Goal: Task Accomplishment & Management: Use online tool/utility

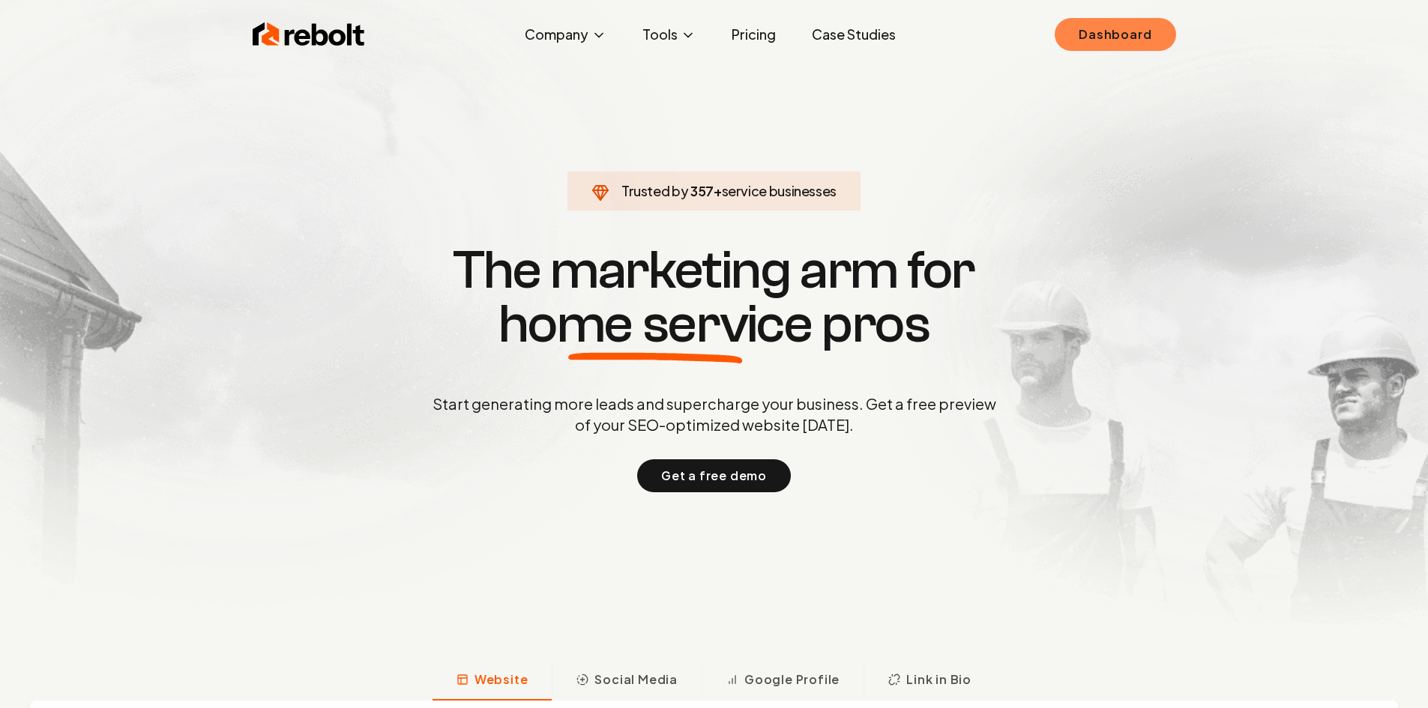
click at [1090, 35] on link "Dashboard" at bounding box center [1115, 34] width 121 height 33
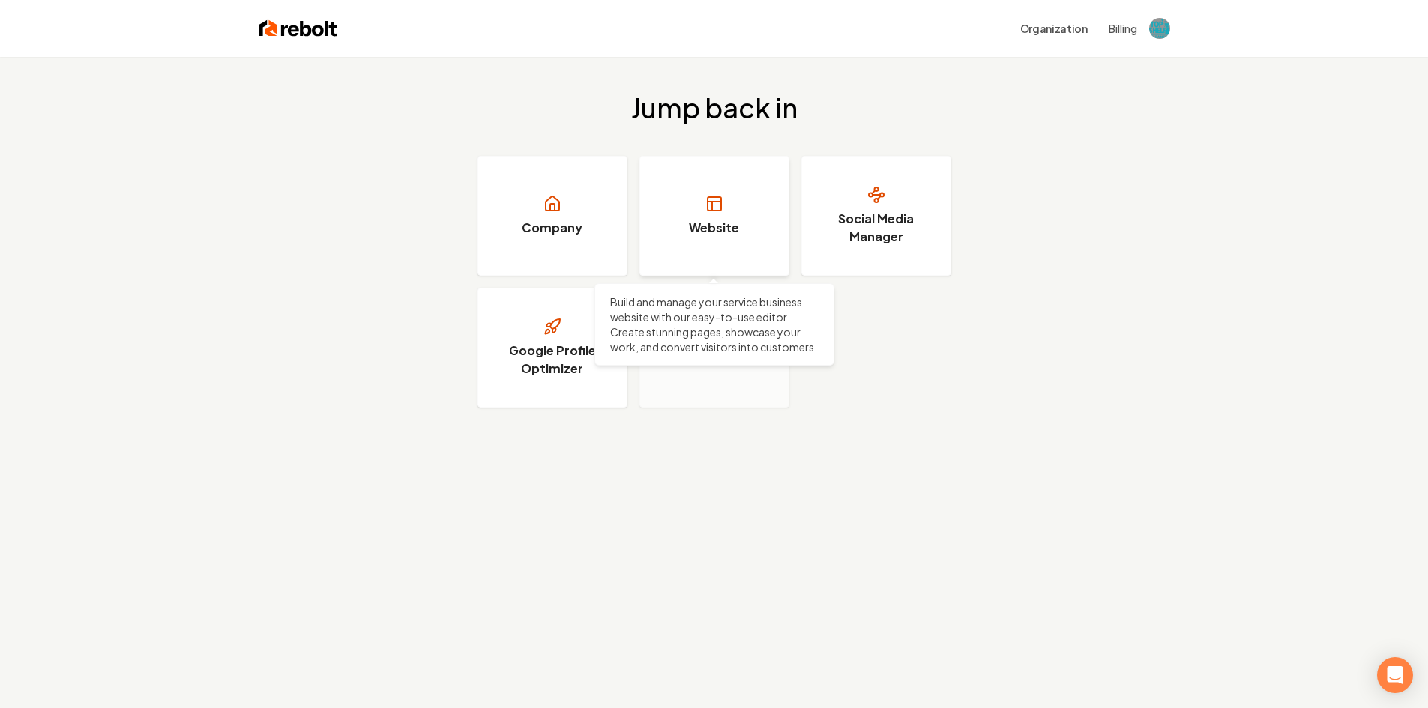
click at [702, 223] on h3 "Website" at bounding box center [714, 228] width 50 height 18
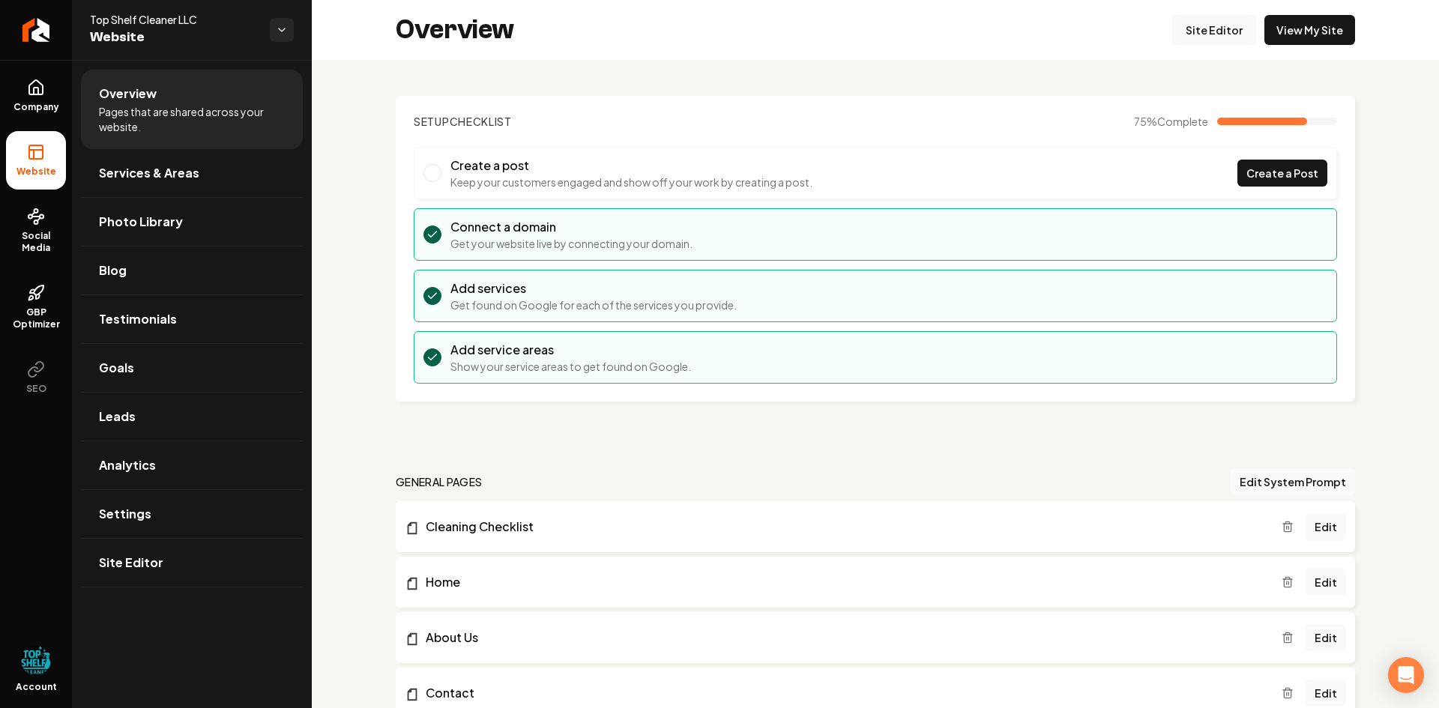
click at [1195, 30] on link "Site Editor" at bounding box center [1214, 30] width 82 height 30
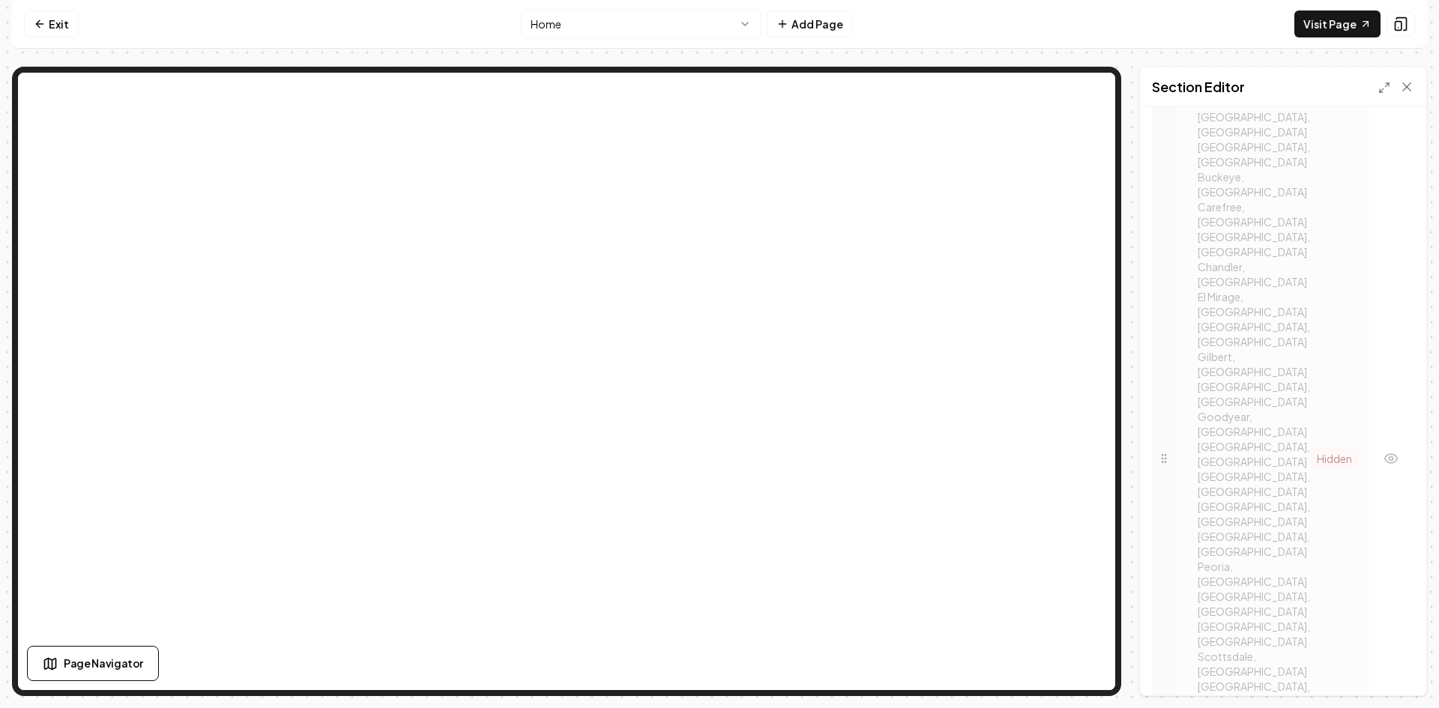
scroll to position [1008, 0]
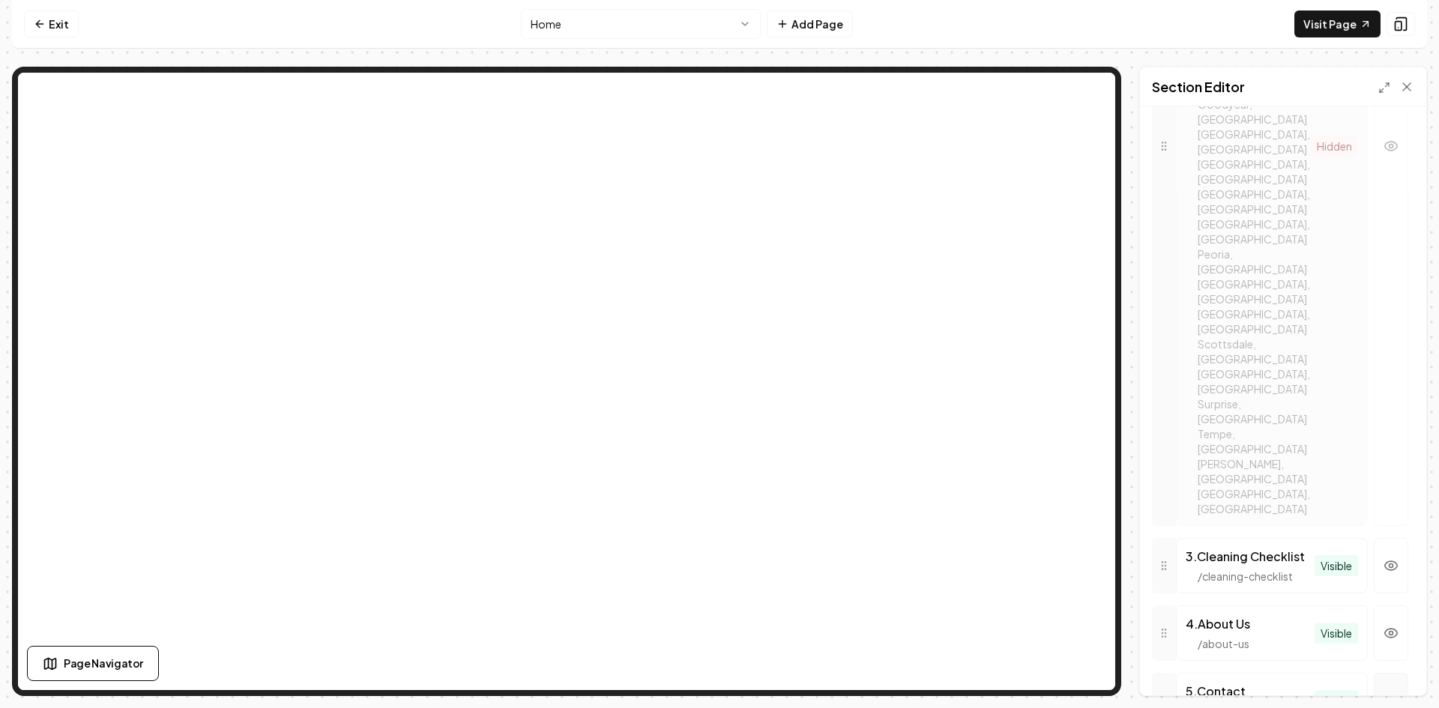
click at [1389, 673] on button "button" at bounding box center [1391, 700] width 34 height 55
click at [1386, 697] on icon "button" at bounding box center [1392, 701] width 13 height 9
click at [1164, 560] on icon at bounding box center [1164, 566] width 12 height 12
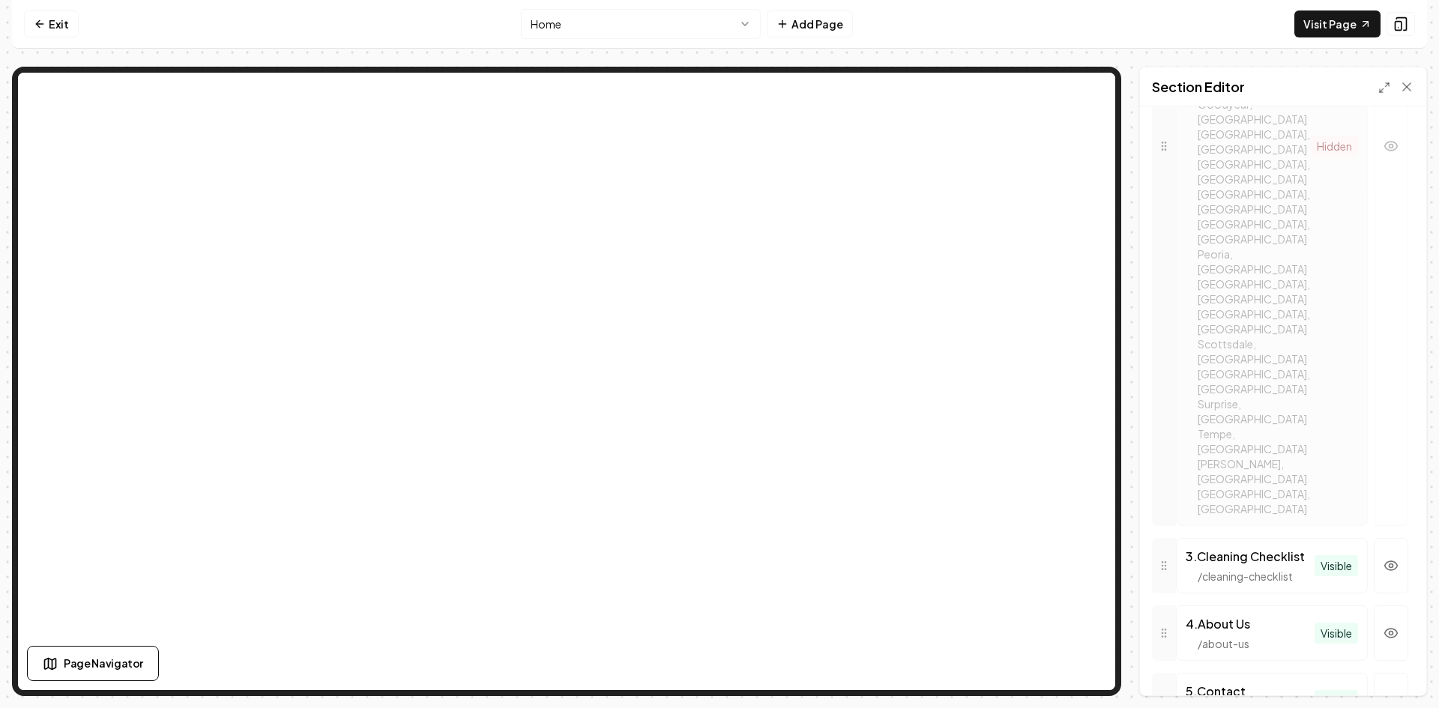
click at [1236, 569] on div "/ cleaning-checklist" at bounding box center [1250, 576] width 129 height 15
click at [1326, 623] on span "Visible" at bounding box center [1336, 633] width 43 height 21
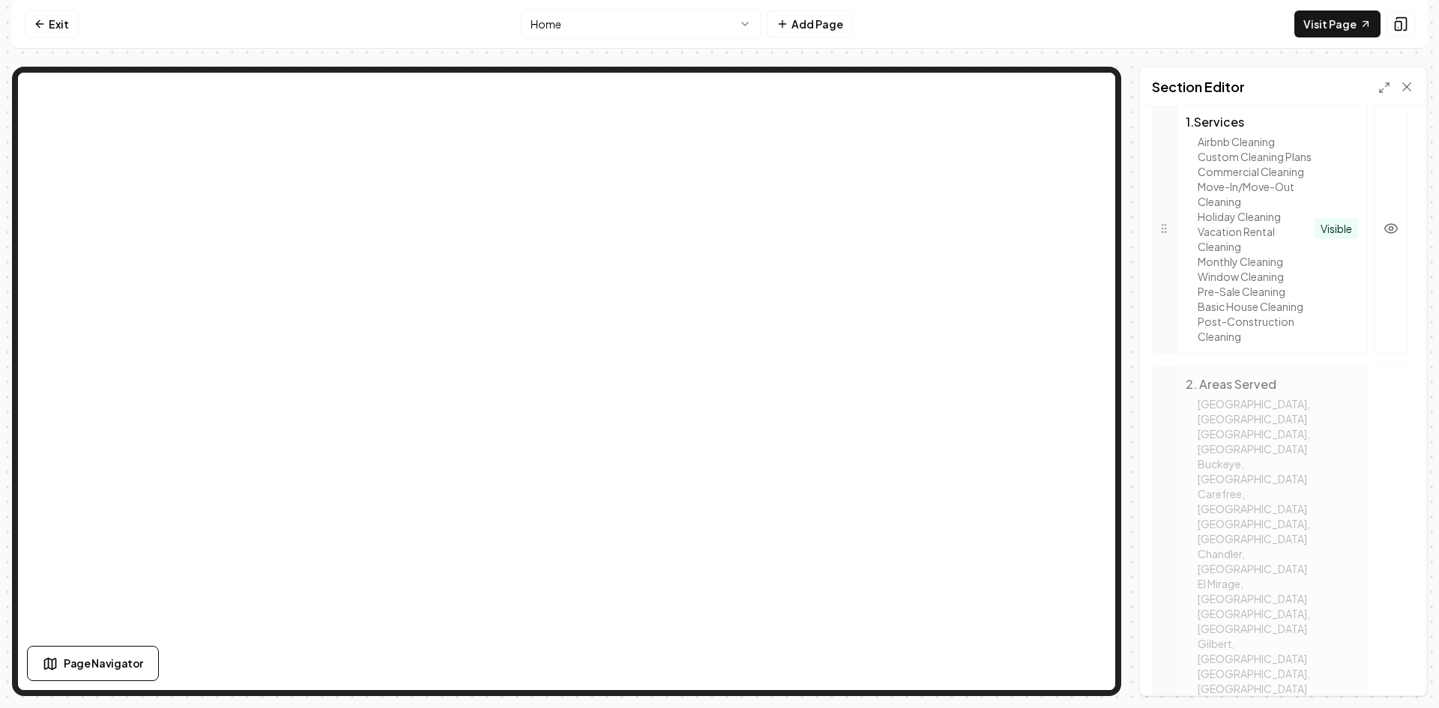
scroll to position [0, 0]
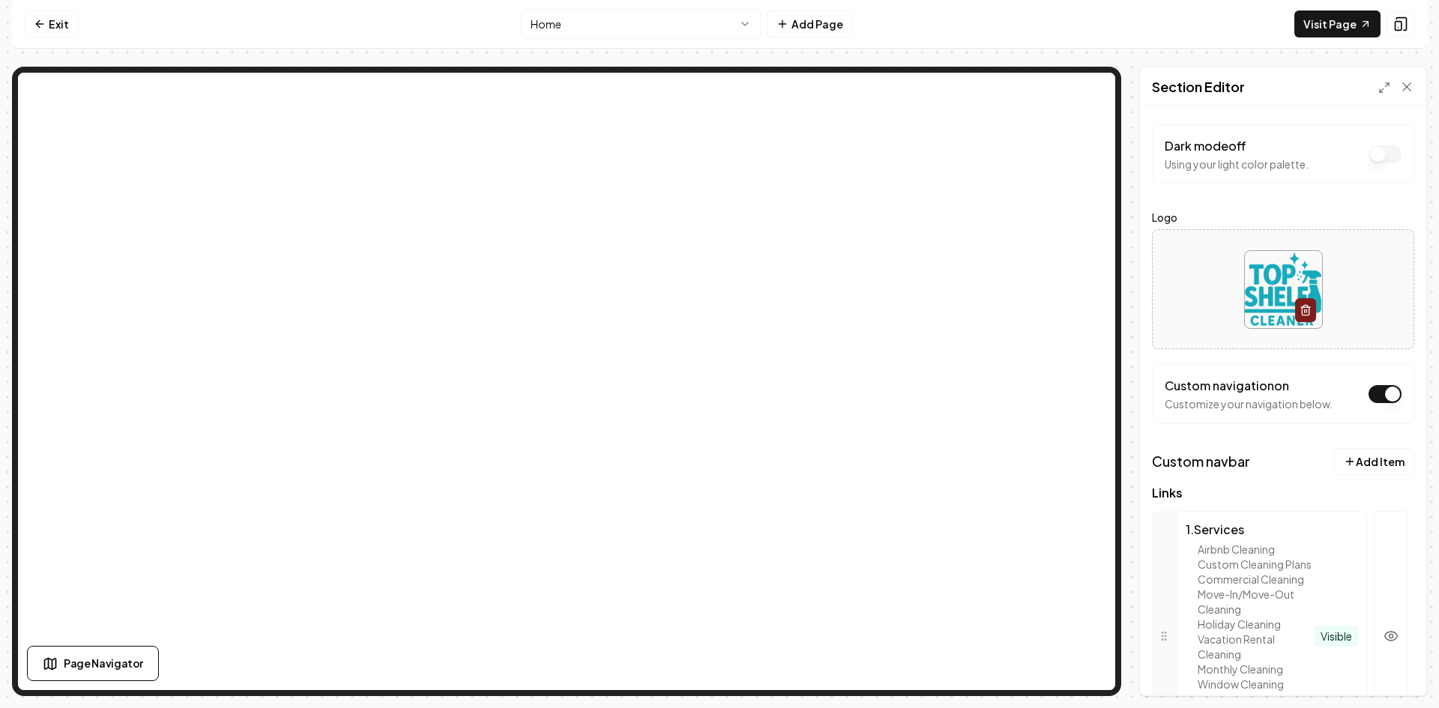
click at [1382, 163] on button "Dark mode off" at bounding box center [1385, 154] width 33 height 18
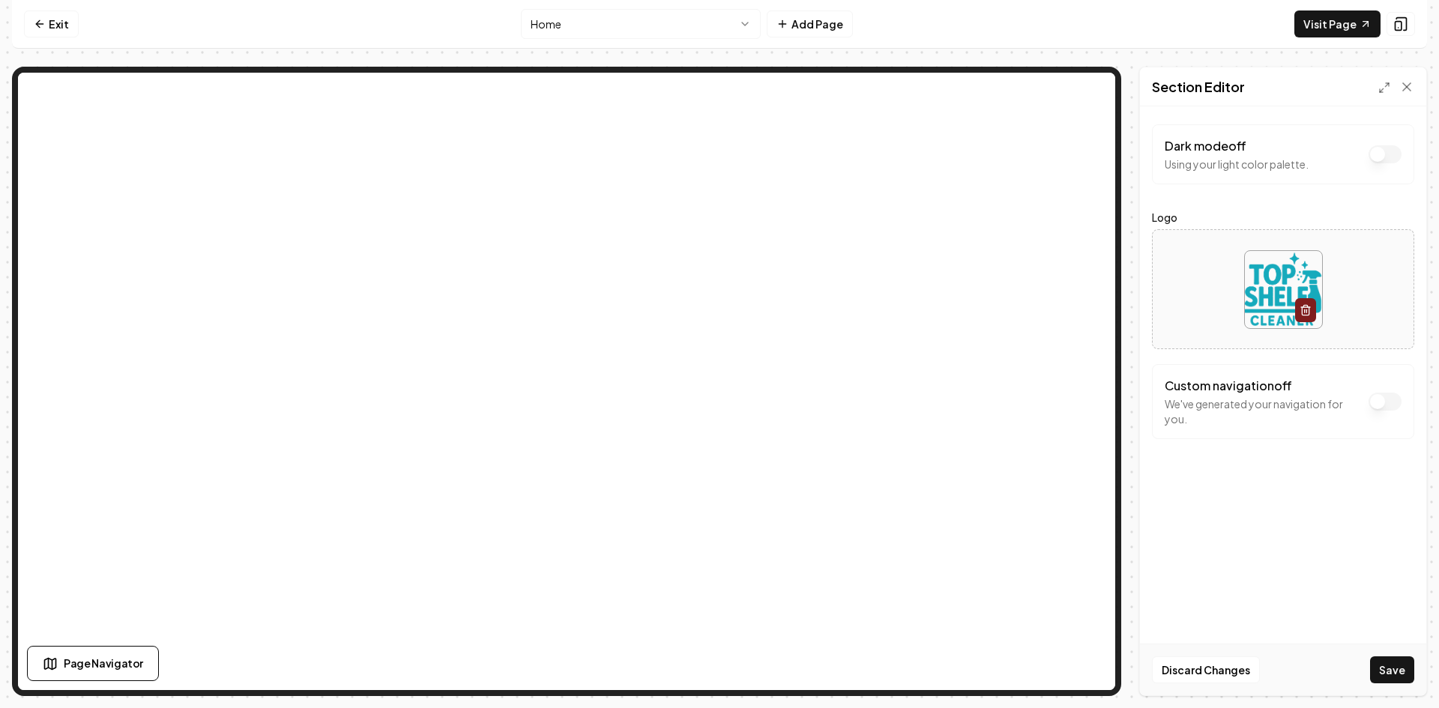
click at [1380, 163] on button "Dark mode off" at bounding box center [1385, 154] width 33 height 18
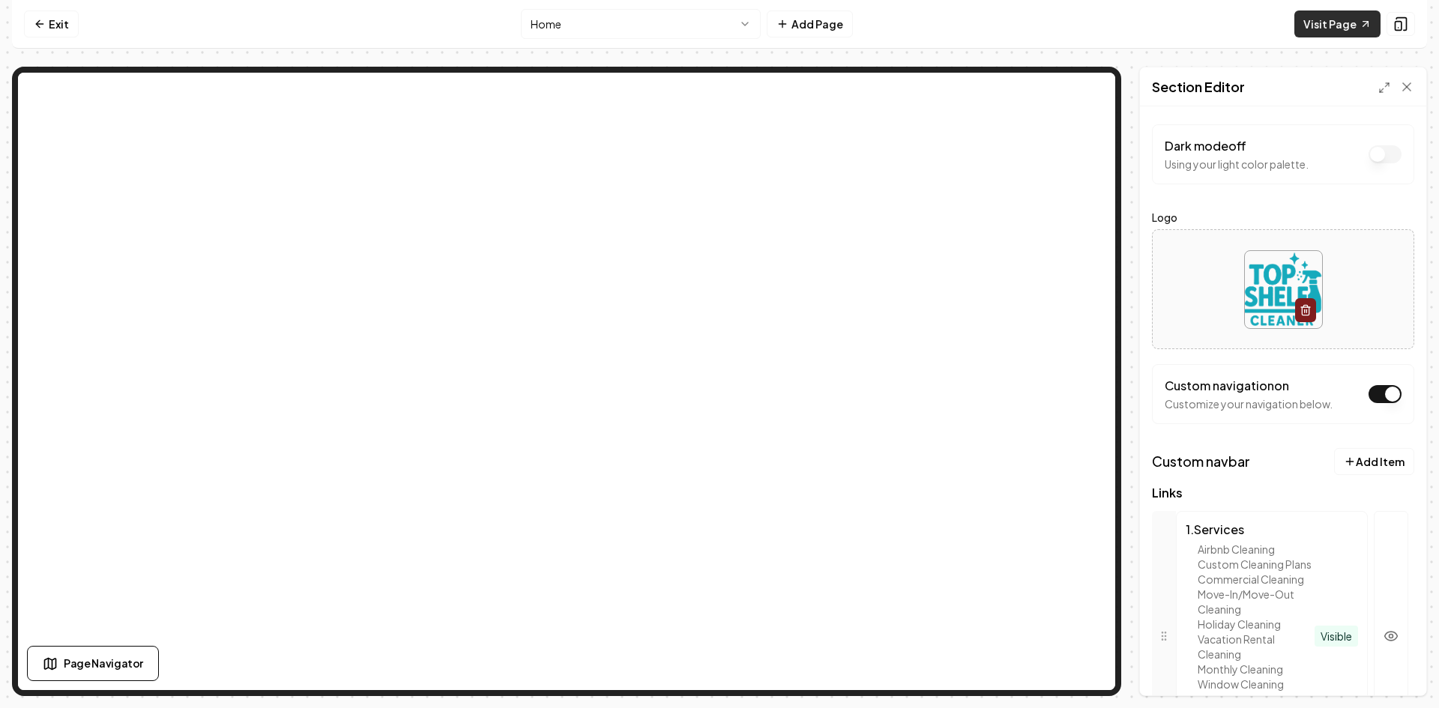
click at [1335, 19] on link "Visit Page" at bounding box center [1338, 23] width 86 height 27
click at [1408, 21] on icon at bounding box center [1401, 23] width 15 height 15
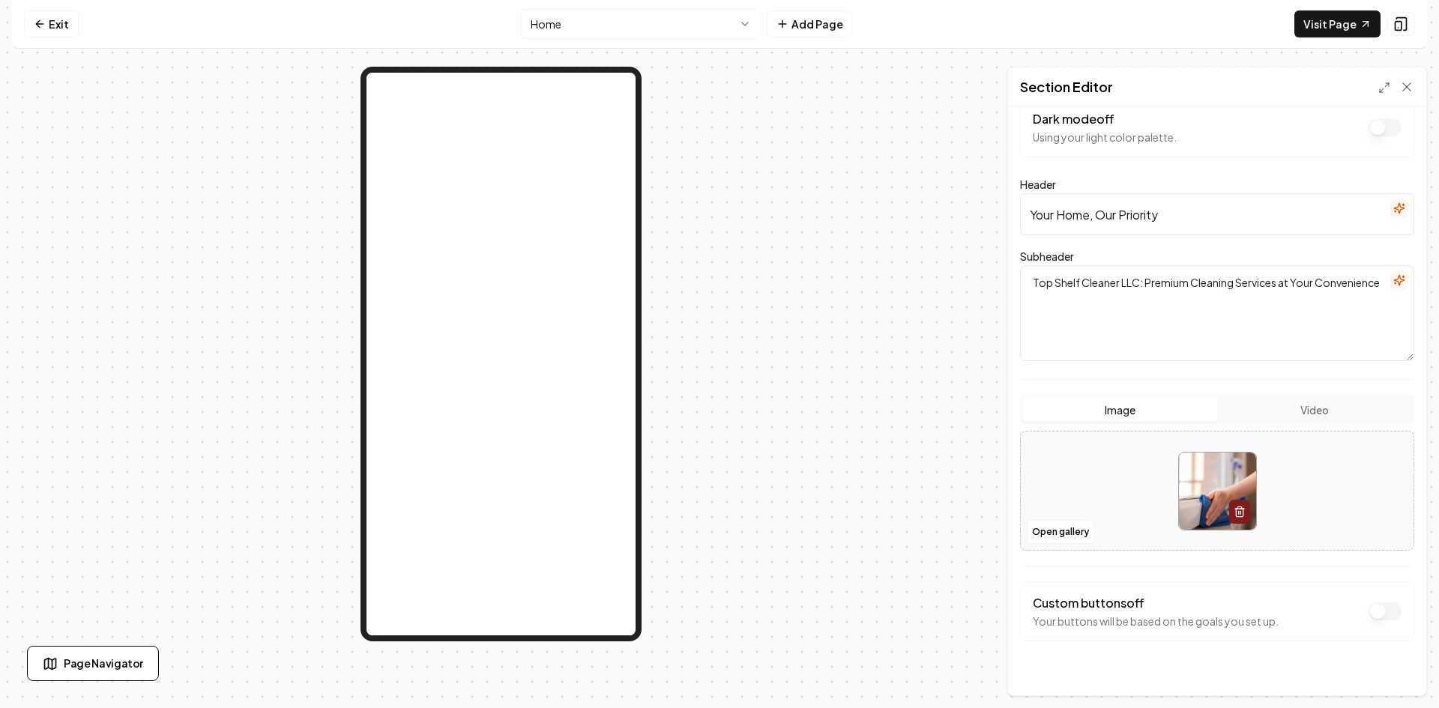
scroll to position [51, 0]
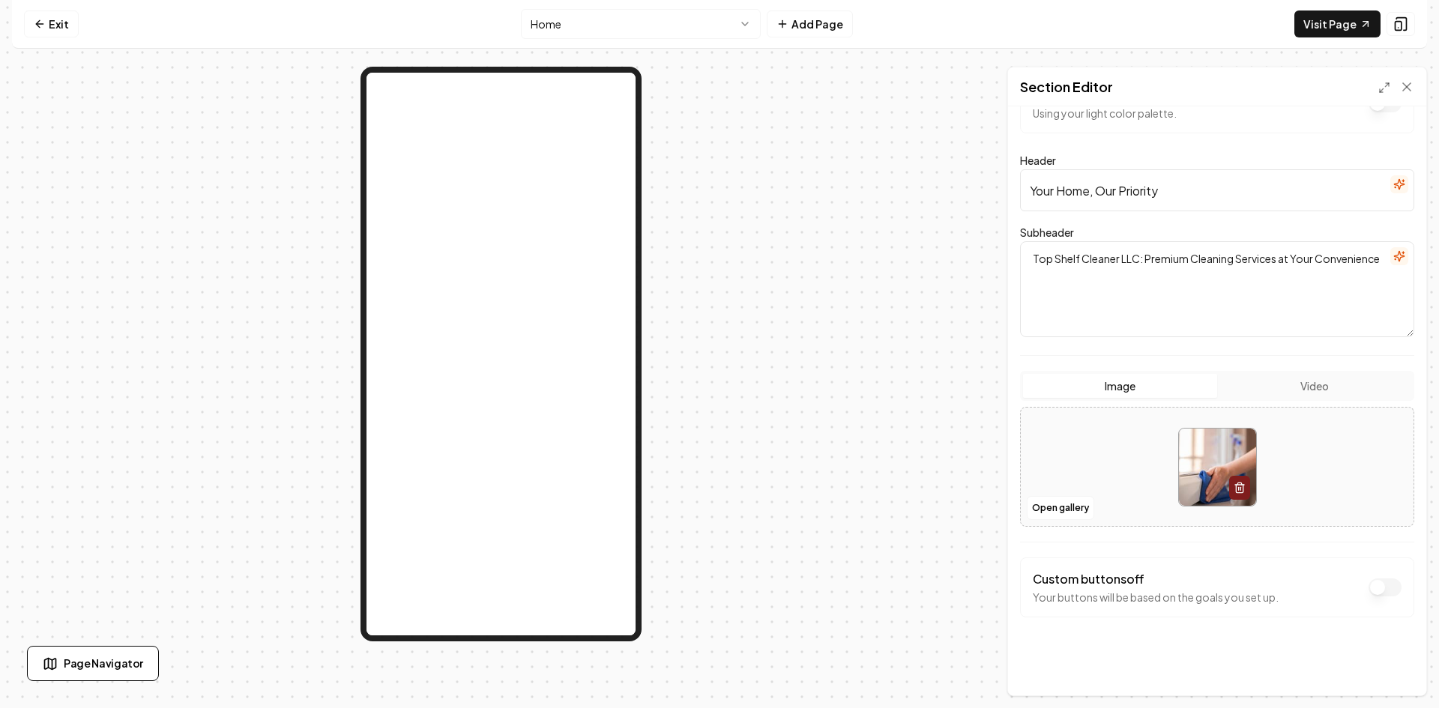
click at [1379, 112] on button "Dark mode off" at bounding box center [1385, 103] width 33 height 18
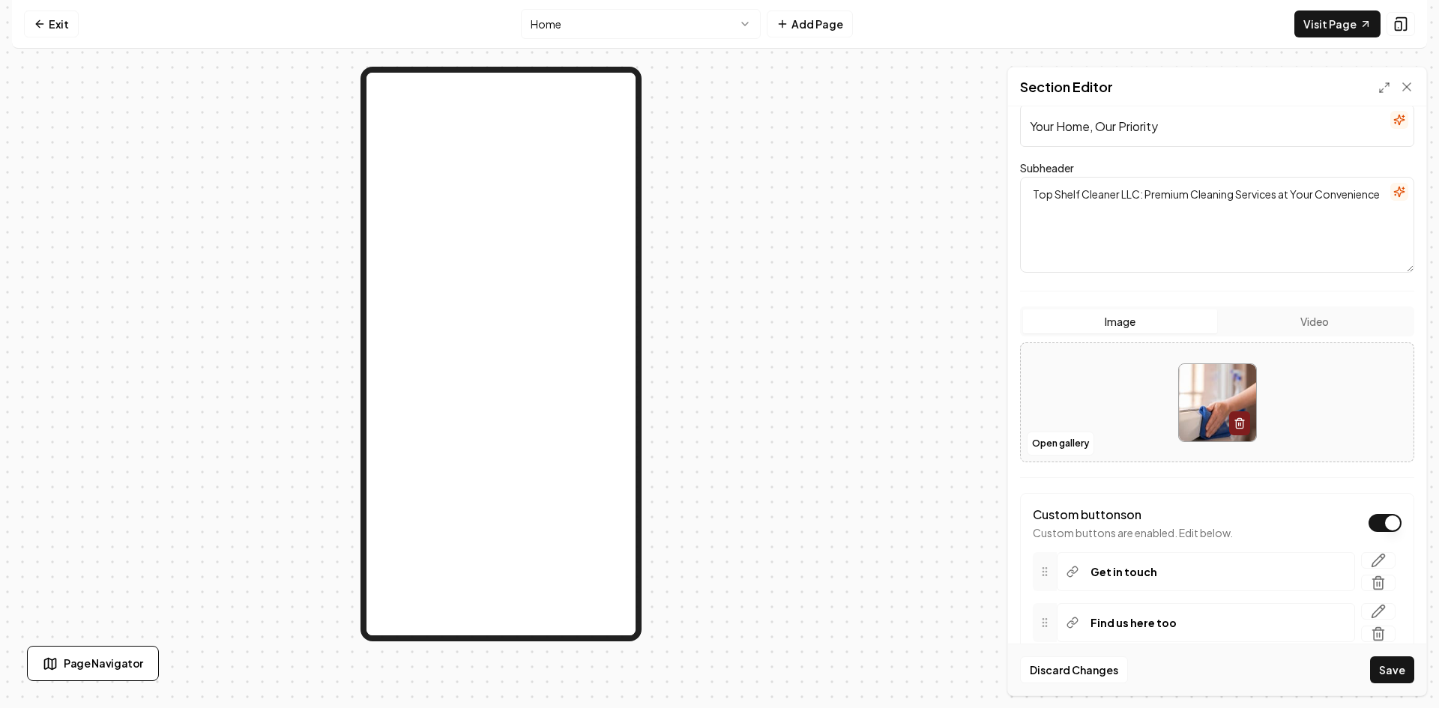
scroll to position [192, 0]
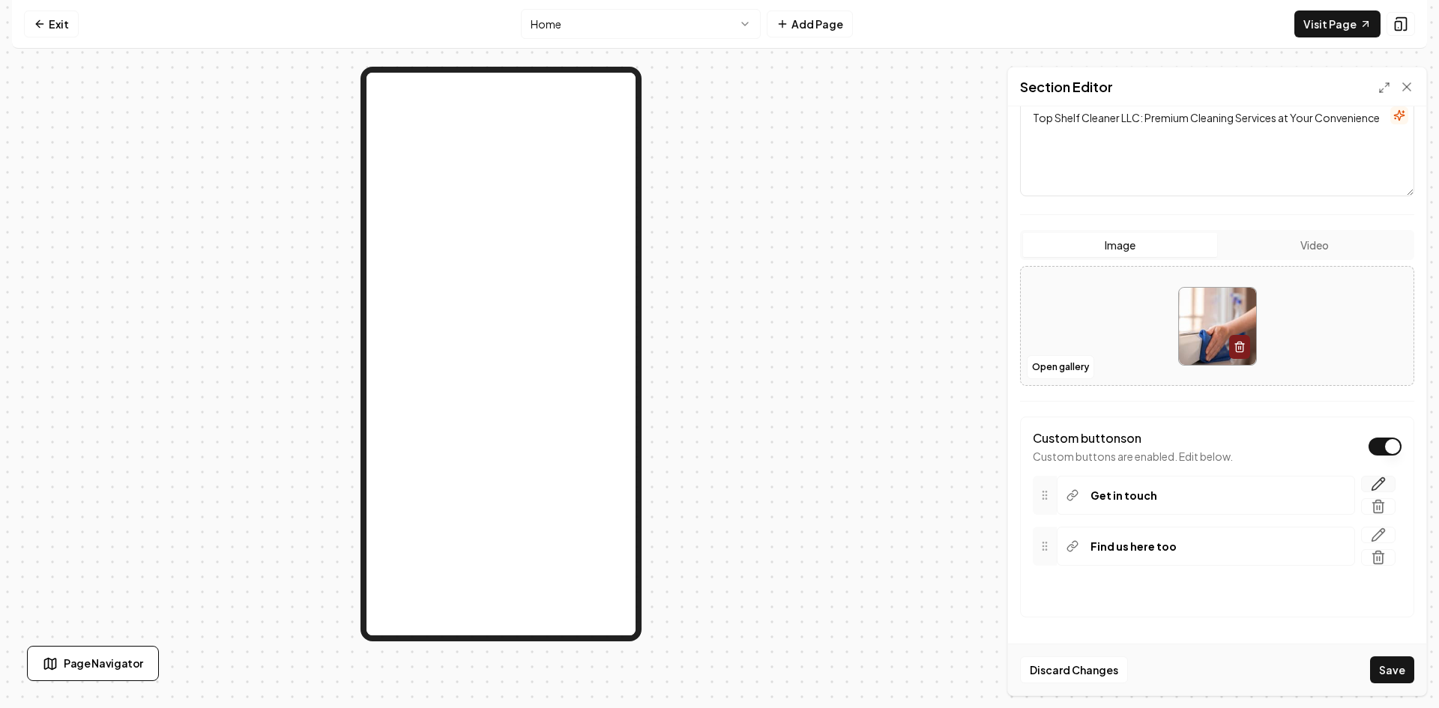
click at [1371, 486] on icon "button" at bounding box center [1378, 484] width 15 height 15
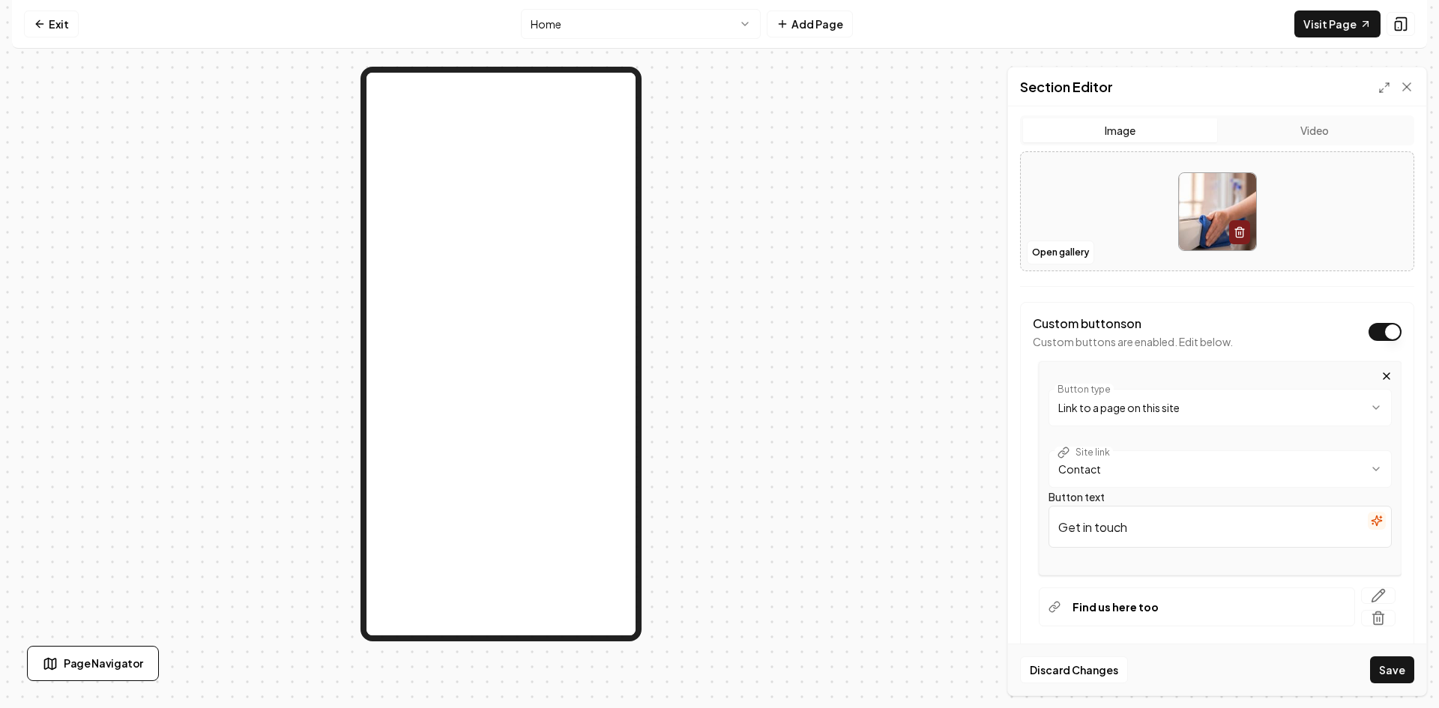
scroll to position [342, 0]
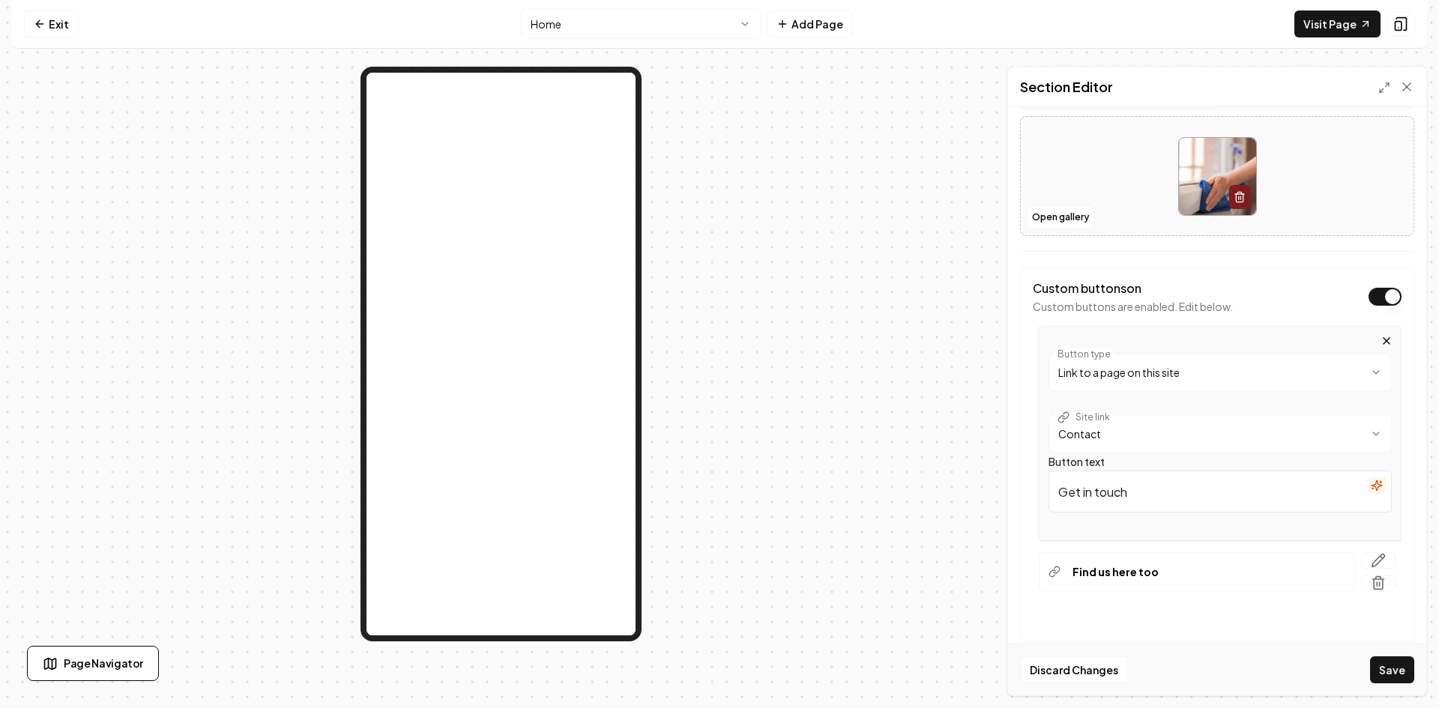
click at [1364, 372] on html "**********" at bounding box center [719, 354] width 1439 height 708
click at [987, 528] on html "**********" at bounding box center [719, 354] width 1439 height 708
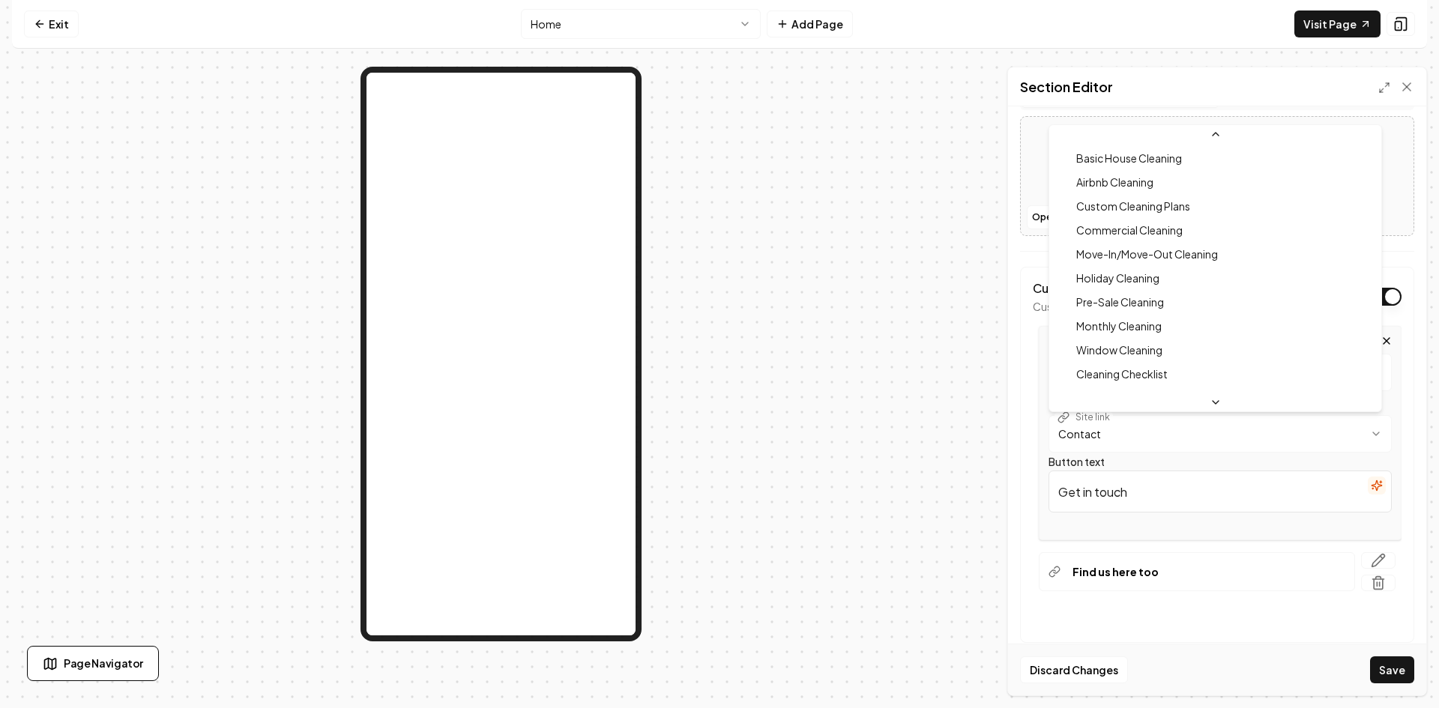
click at [1152, 432] on html "**********" at bounding box center [719, 354] width 1439 height 708
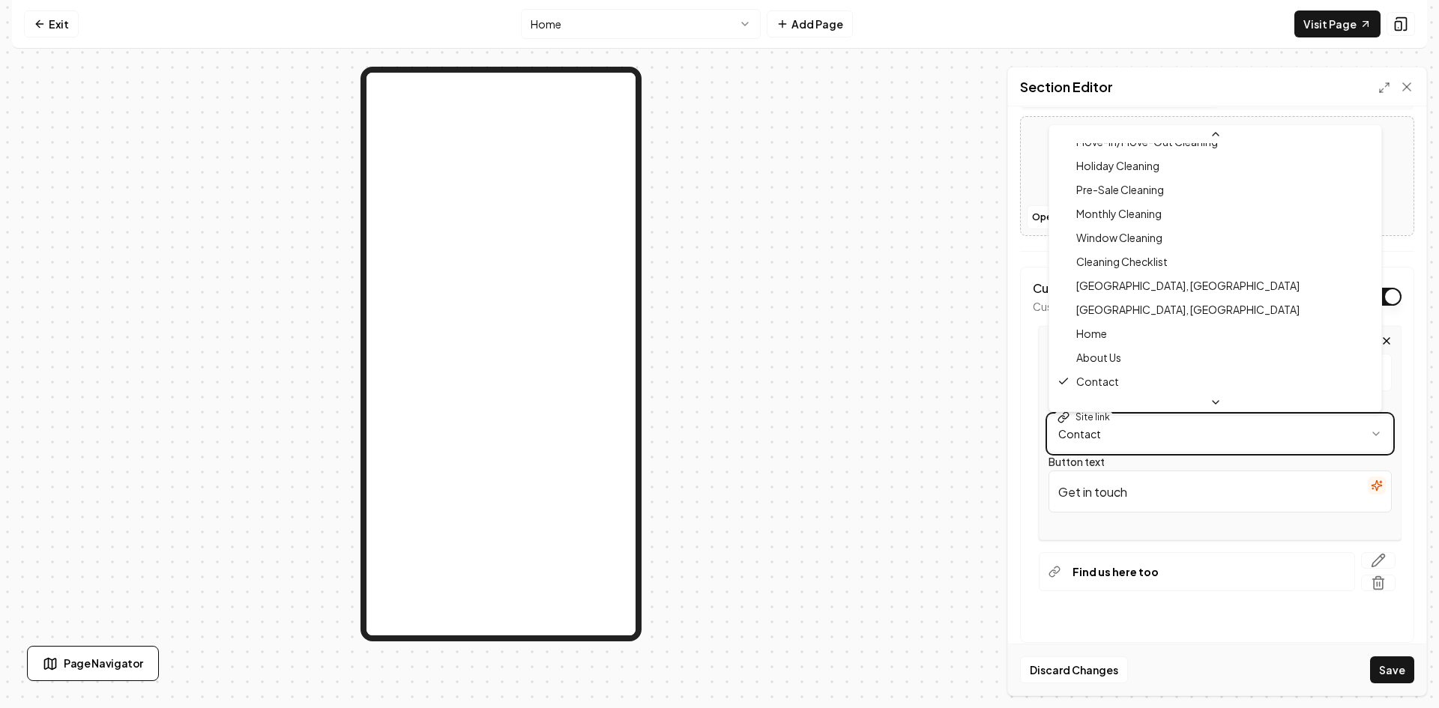
click at [1371, 437] on html "**********" at bounding box center [719, 354] width 1439 height 708
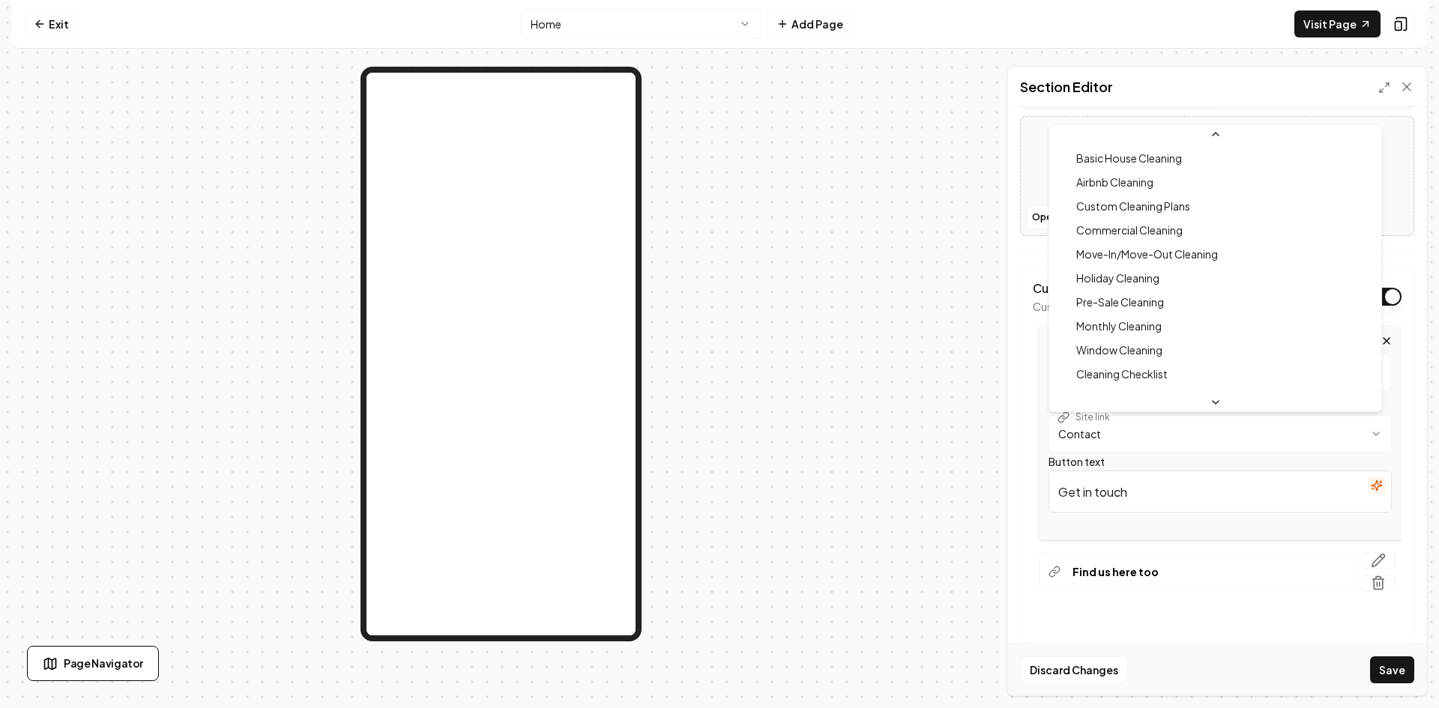
click at [1364, 433] on html "**********" at bounding box center [719, 354] width 1439 height 708
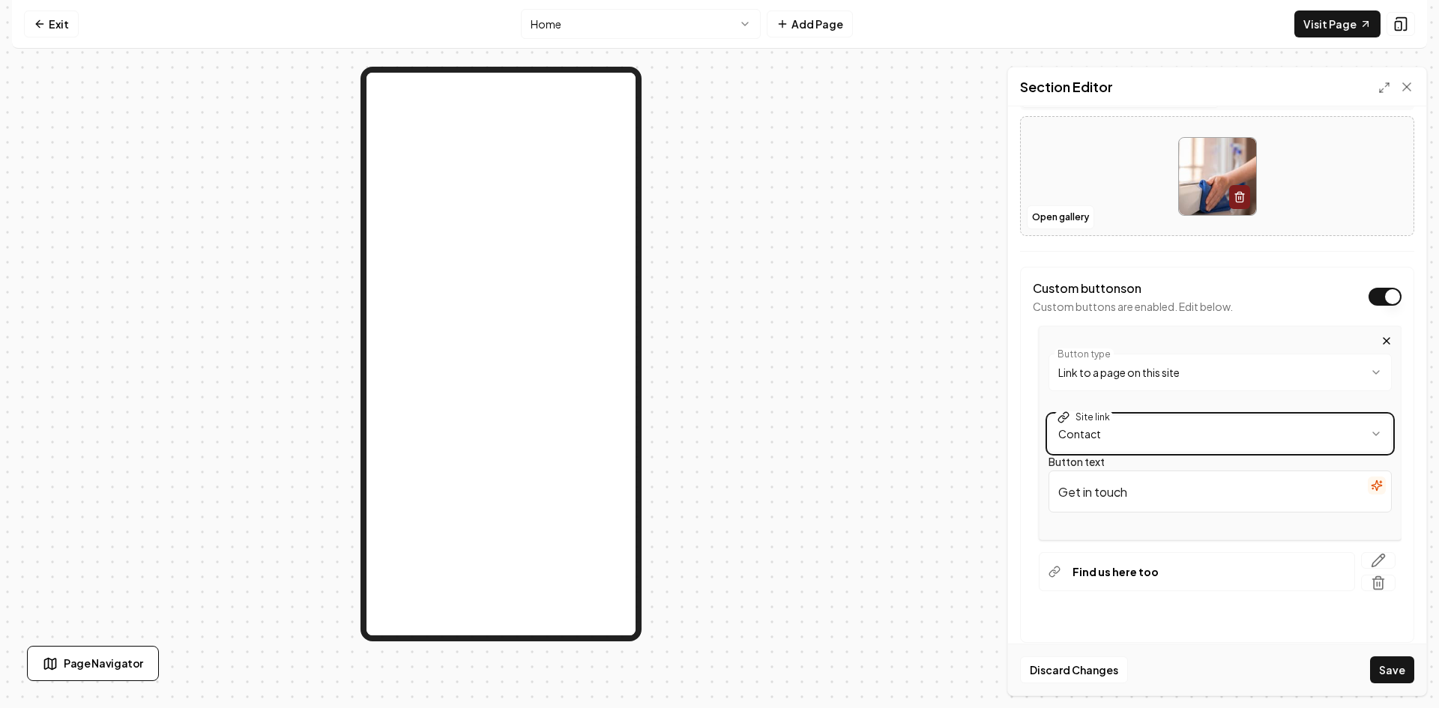
click at [971, 472] on html "**********" at bounding box center [719, 354] width 1439 height 708
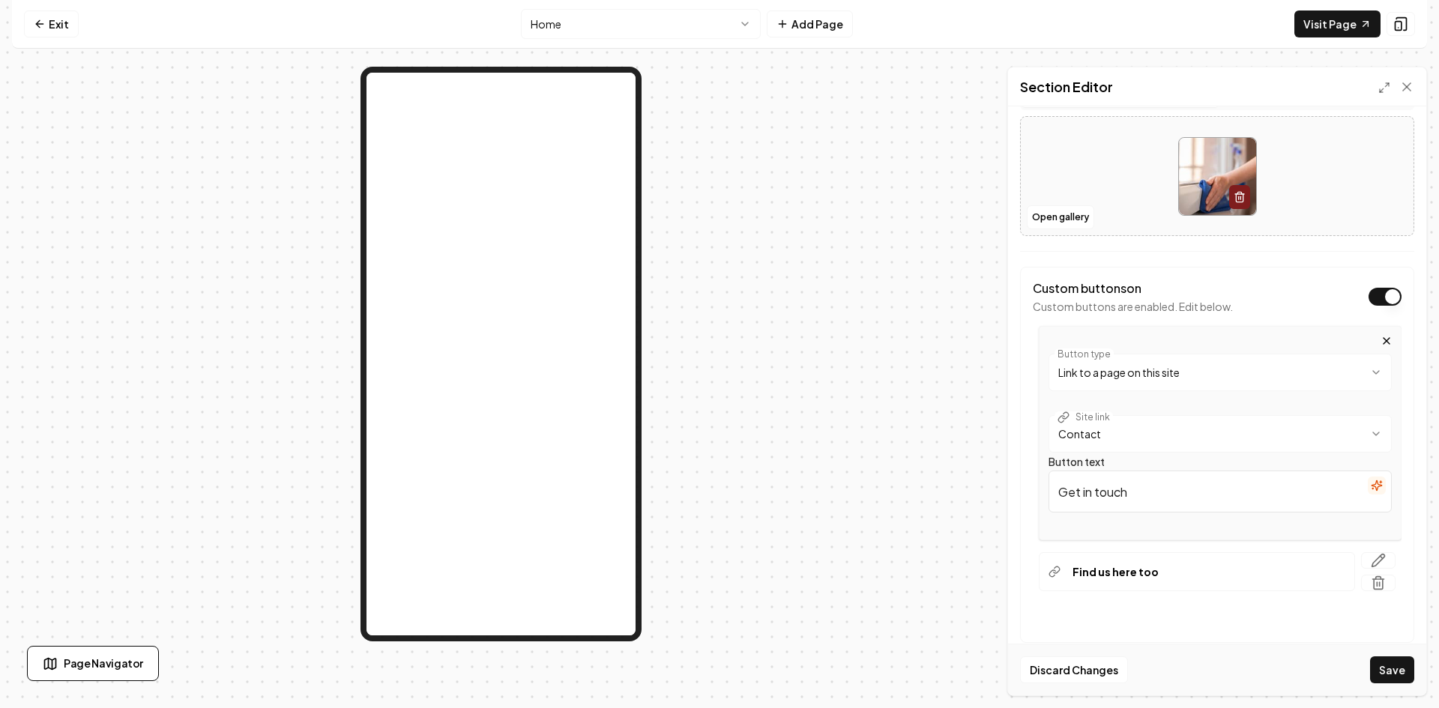
drag, startPoint x: 1348, startPoint y: 508, endPoint x: 1360, endPoint y: 491, distance: 20.4
click at [1349, 506] on input "Get in touch" at bounding box center [1220, 492] width 343 height 42
click at [1371, 484] on icon "button" at bounding box center [1377, 486] width 12 height 12
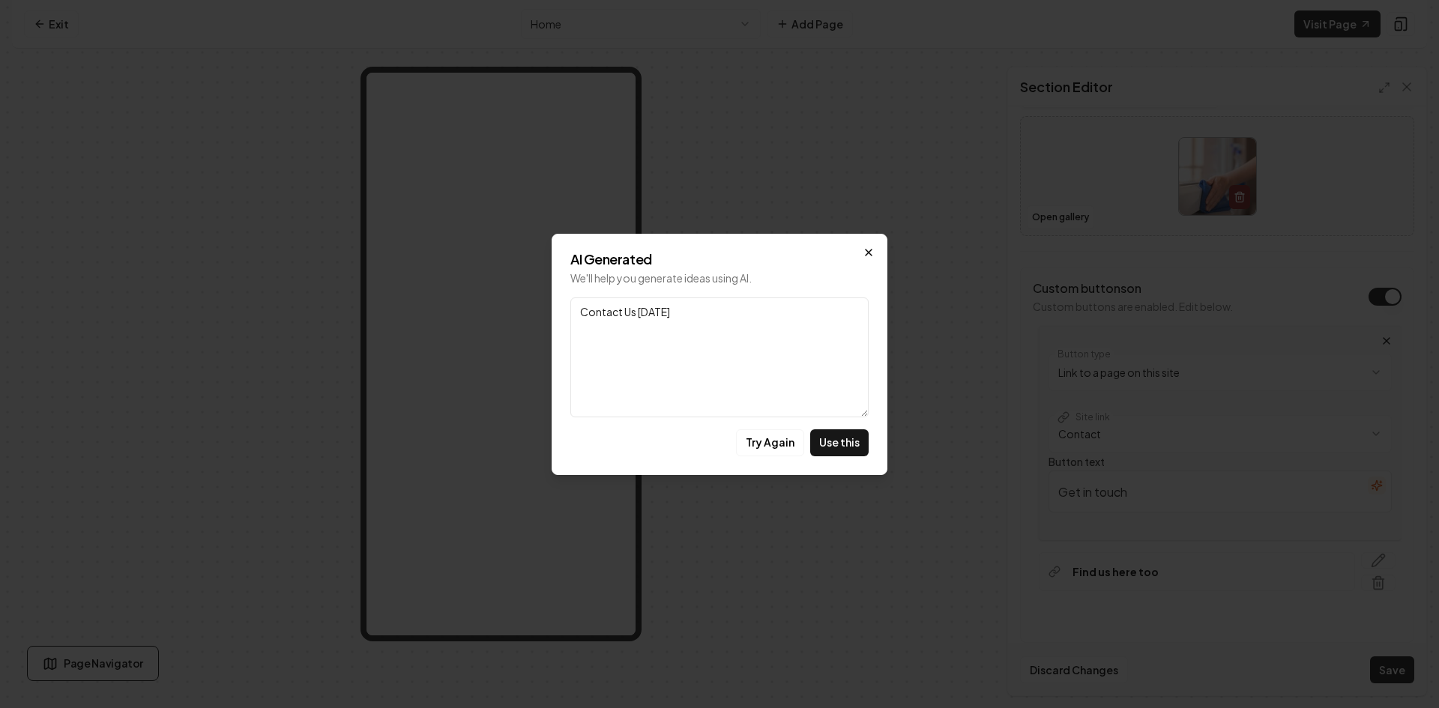
click at [868, 254] on icon "button" at bounding box center [869, 253] width 12 height 12
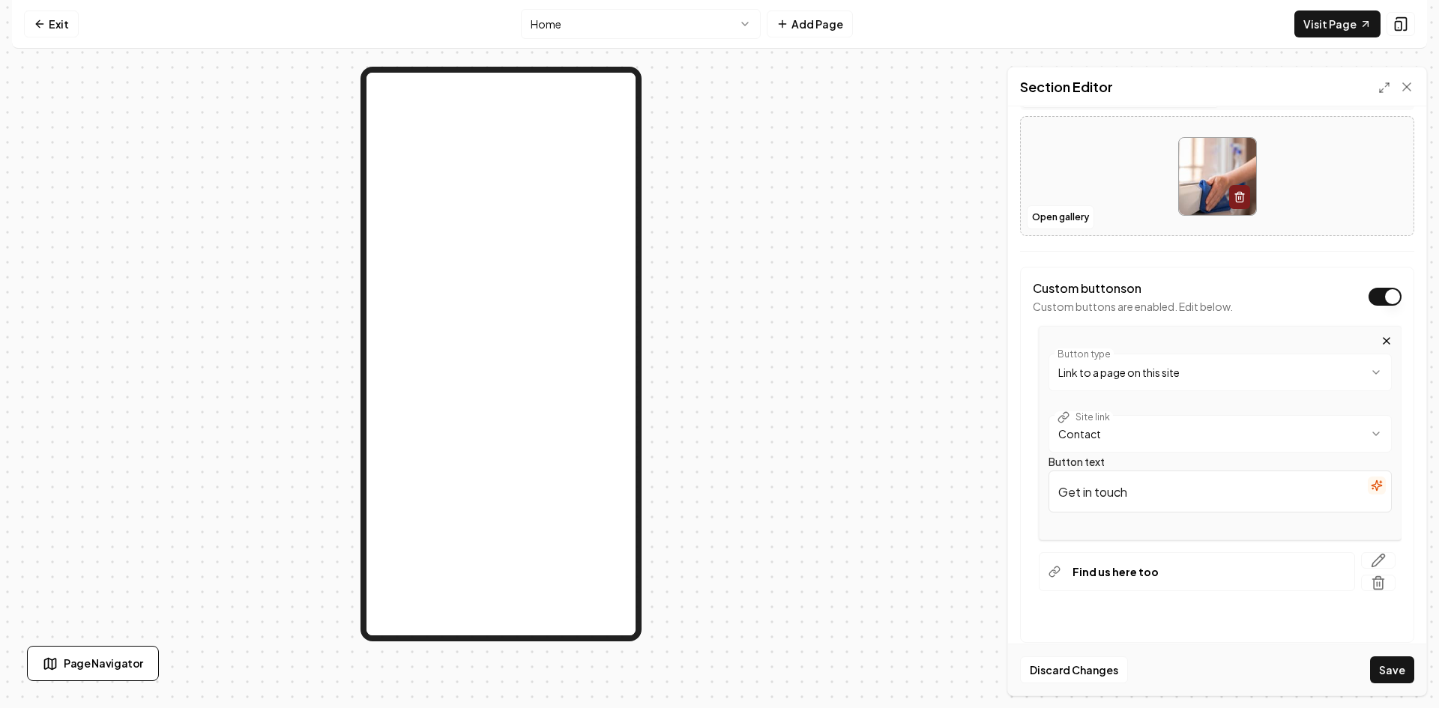
click at [1148, 504] on input "Get in touch" at bounding box center [1220, 492] width 343 height 42
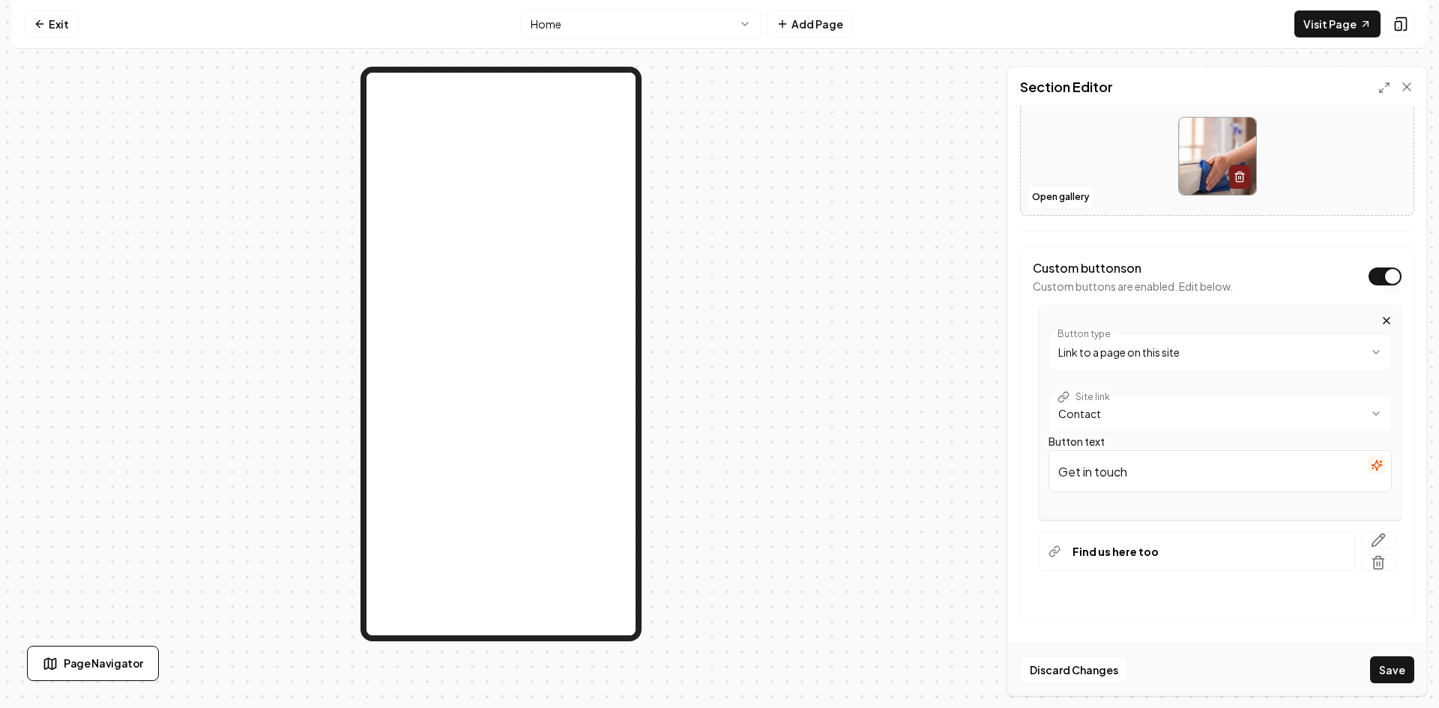
scroll to position [367, 0]
click at [1371, 532] on icon "button" at bounding box center [1378, 535] width 15 height 15
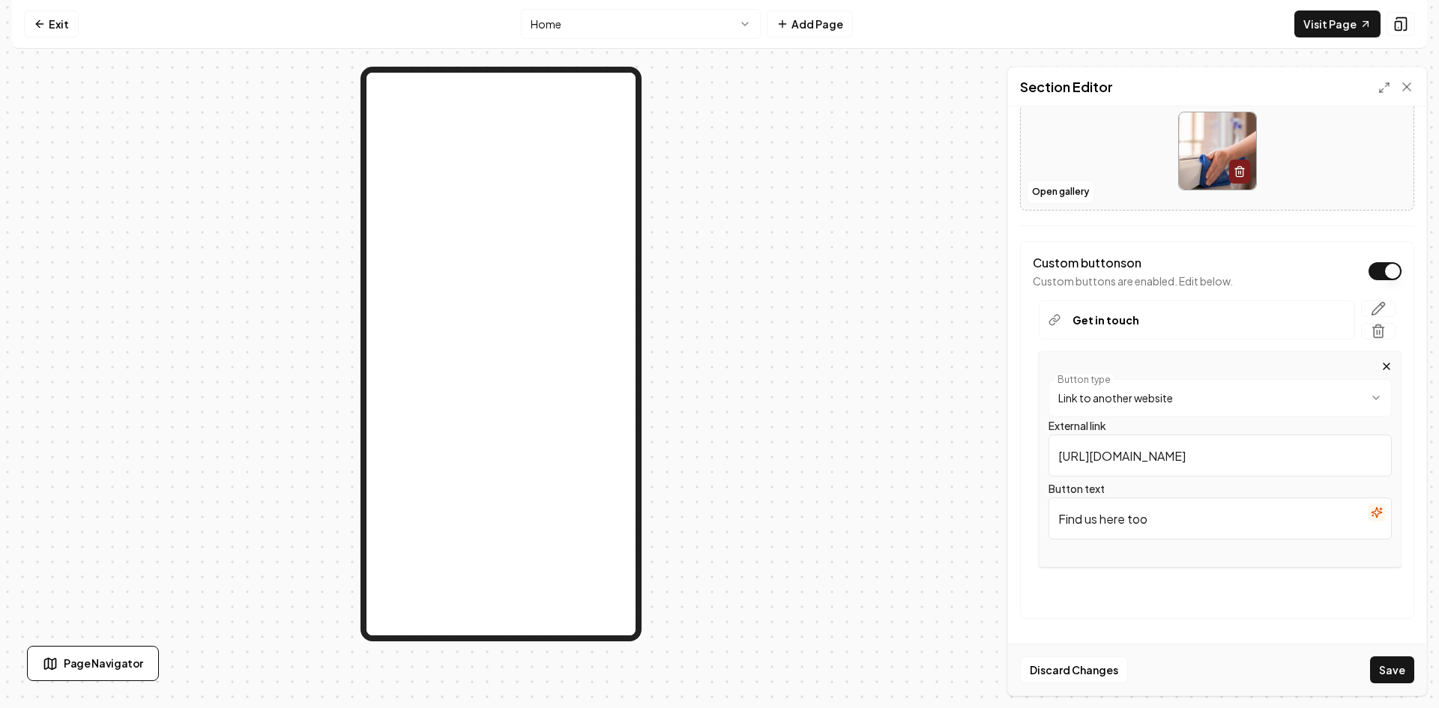
scroll to position [0, 0]
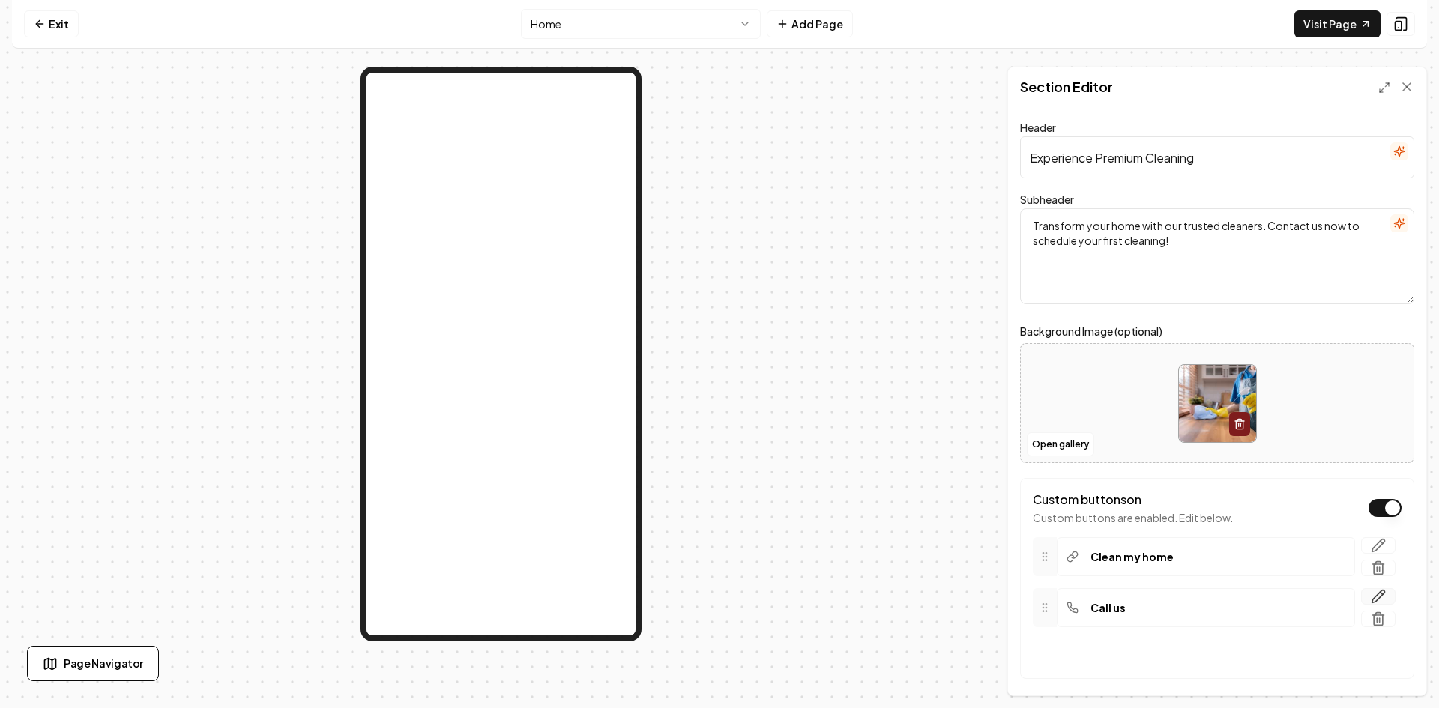
click at [1381, 594] on icon "button" at bounding box center [1382, 594] width 2 height 2
click at [1374, 544] on icon "button" at bounding box center [1378, 545] width 15 height 15
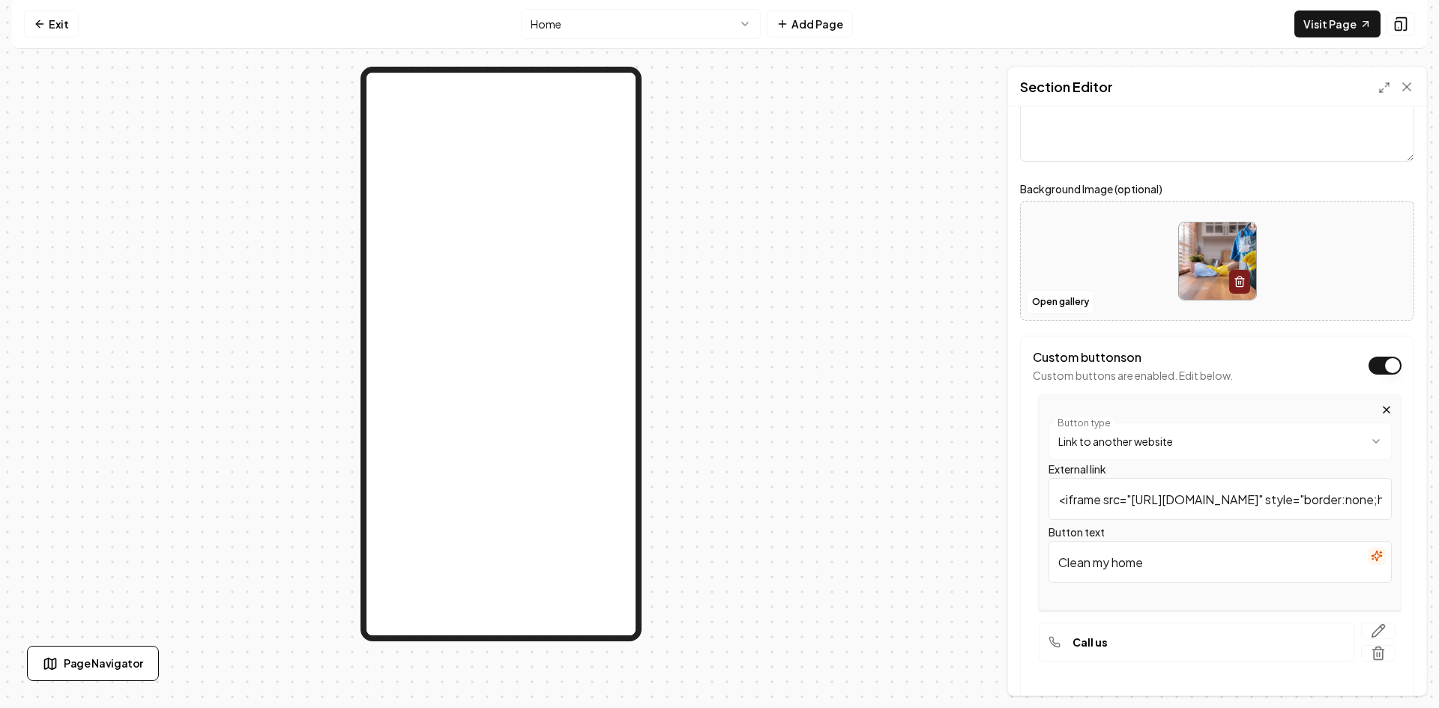
scroll to position [150, 0]
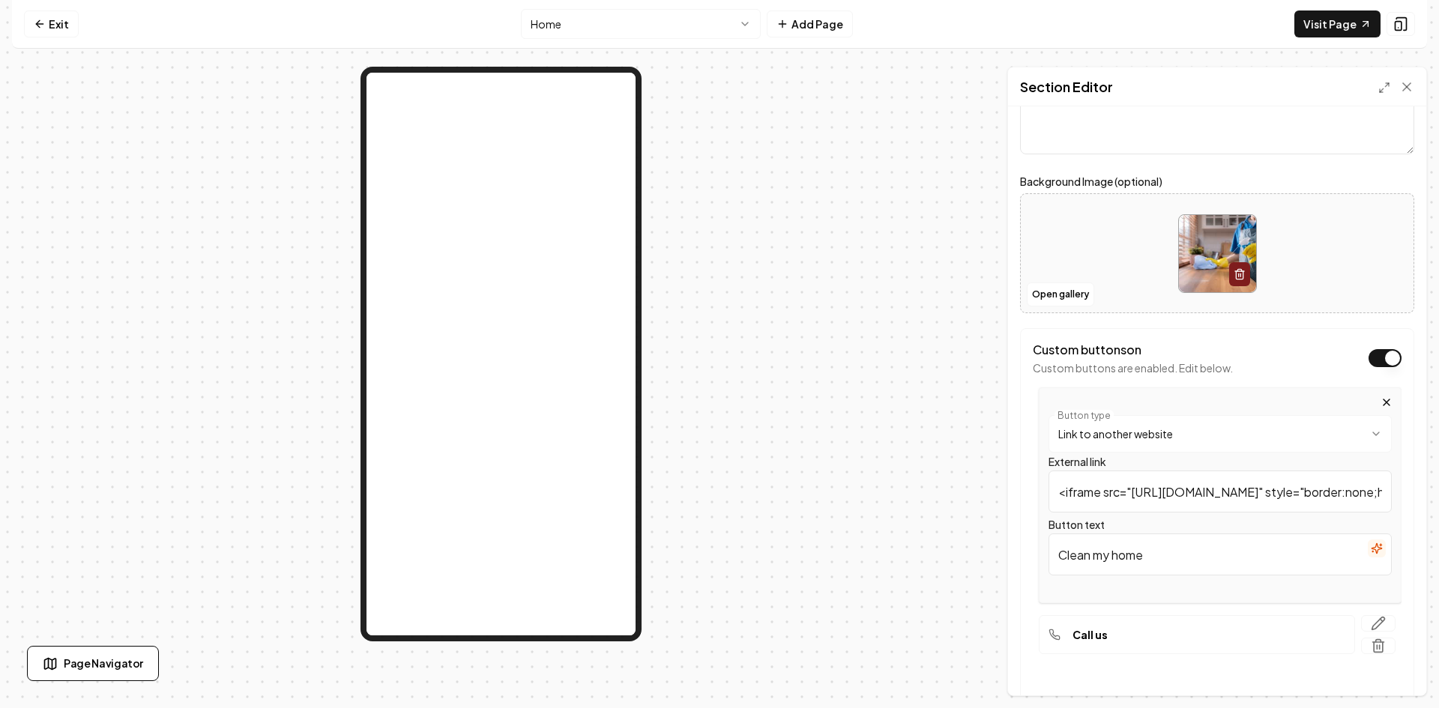
click at [1197, 492] on input "<iframe src="[URL][DOMAIN_NAME]" style="border:none;height:1000px" width="100%"…" at bounding box center [1220, 492] width 343 height 42
drag, startPoint x: 1197, startPoint y: 492, endPoint x: 969, endPoint y: 632, distance: 267.6
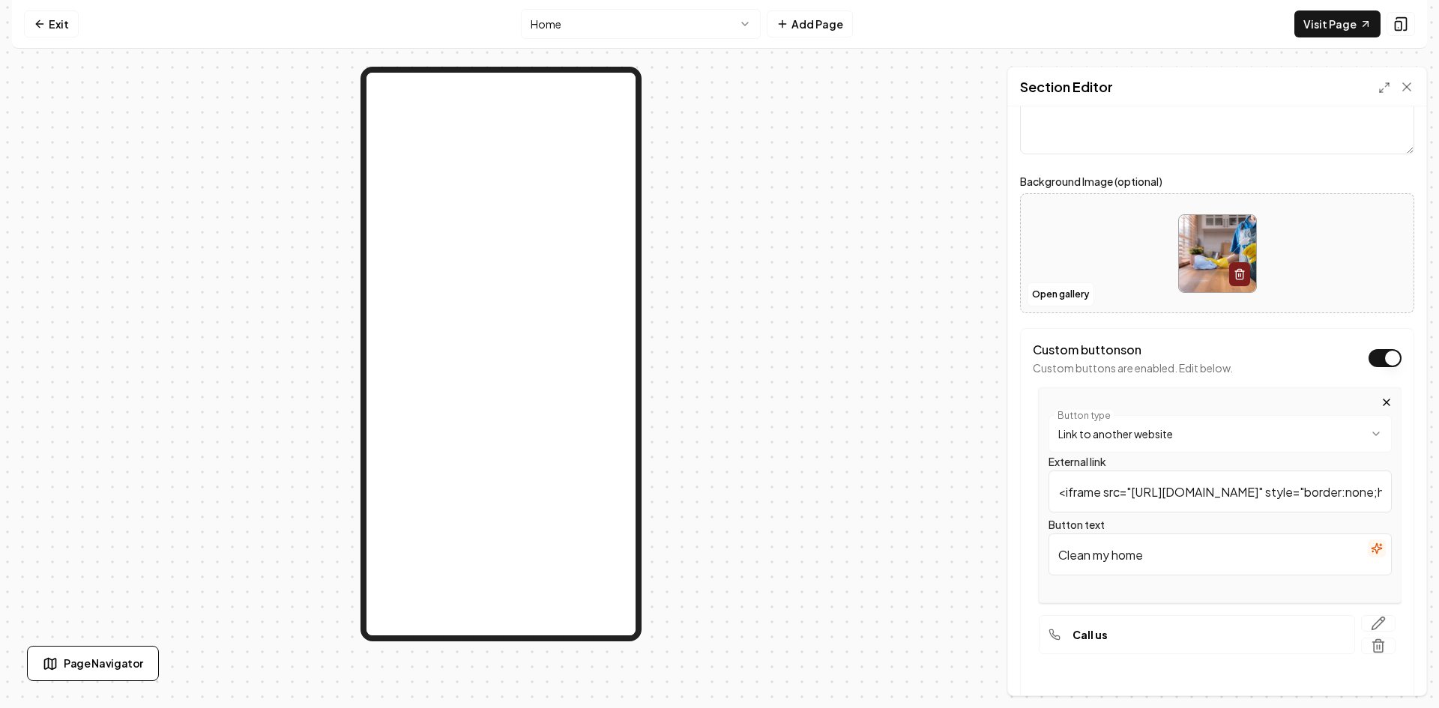
click at [969, 632] on div at bounding box center [501, 382] width 978 height 630
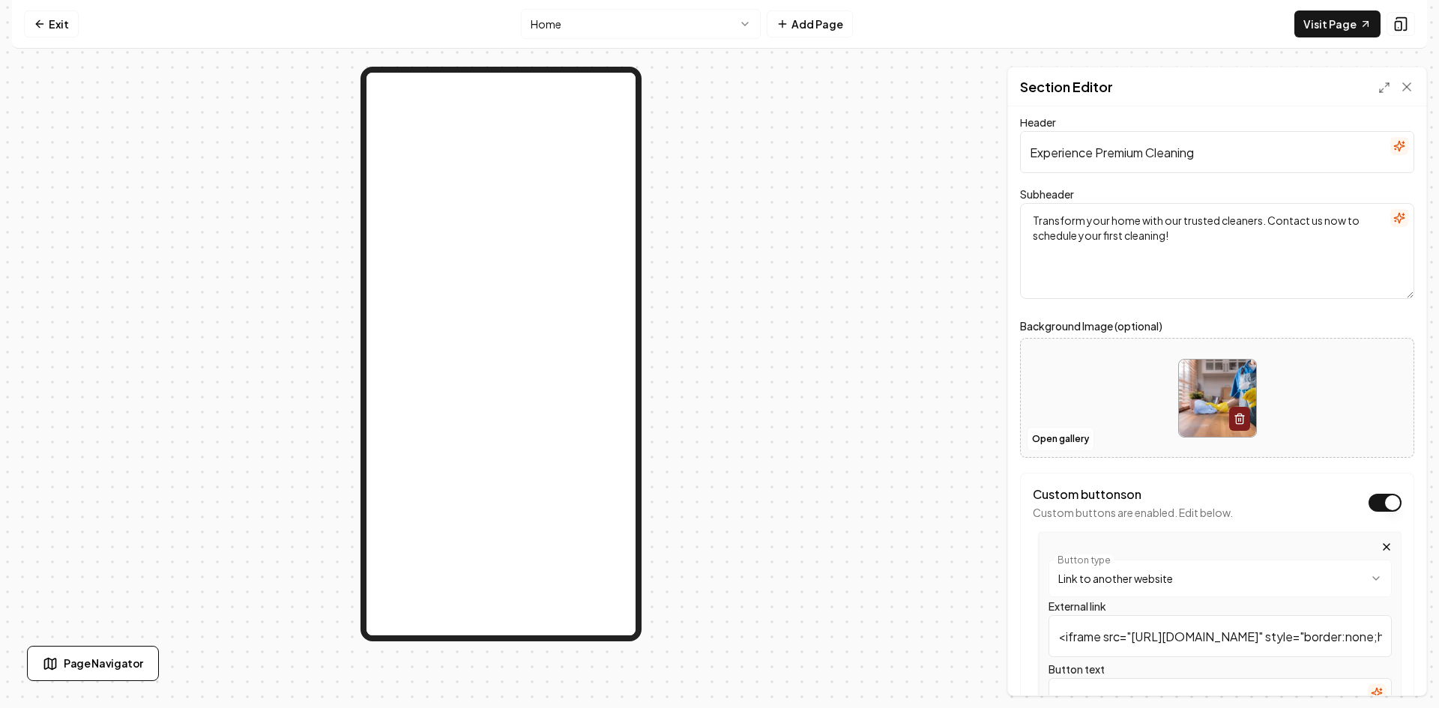
scroll to position [0, 0]
